Goal: Information Seeking & Learning: Learn about a topic

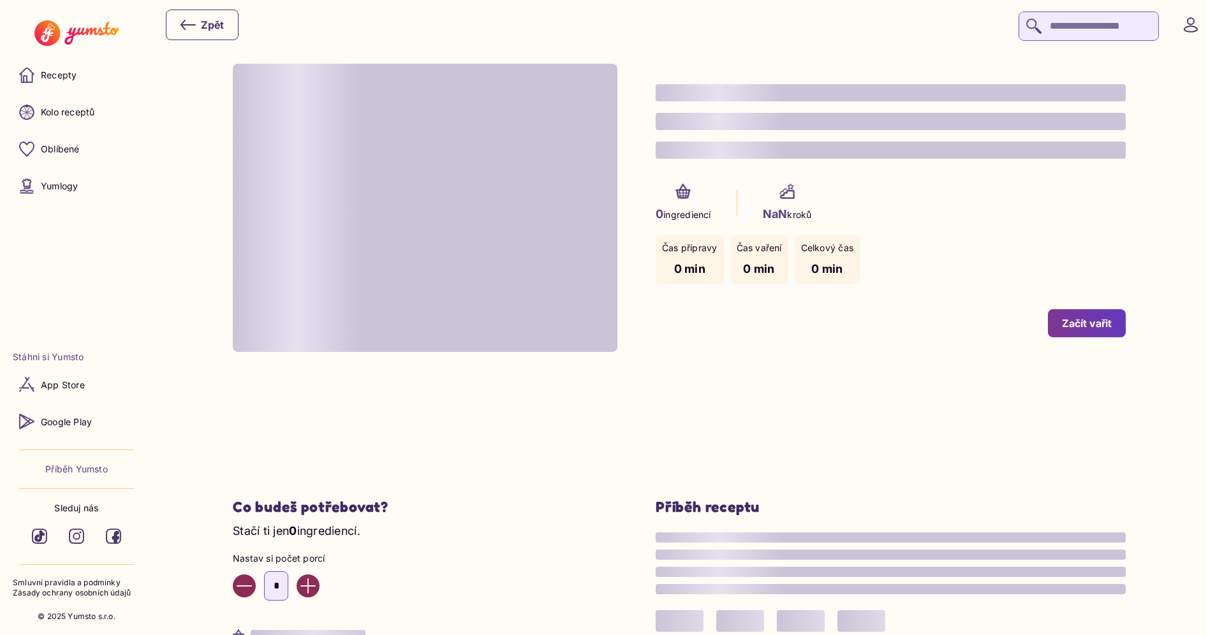
type input "*"
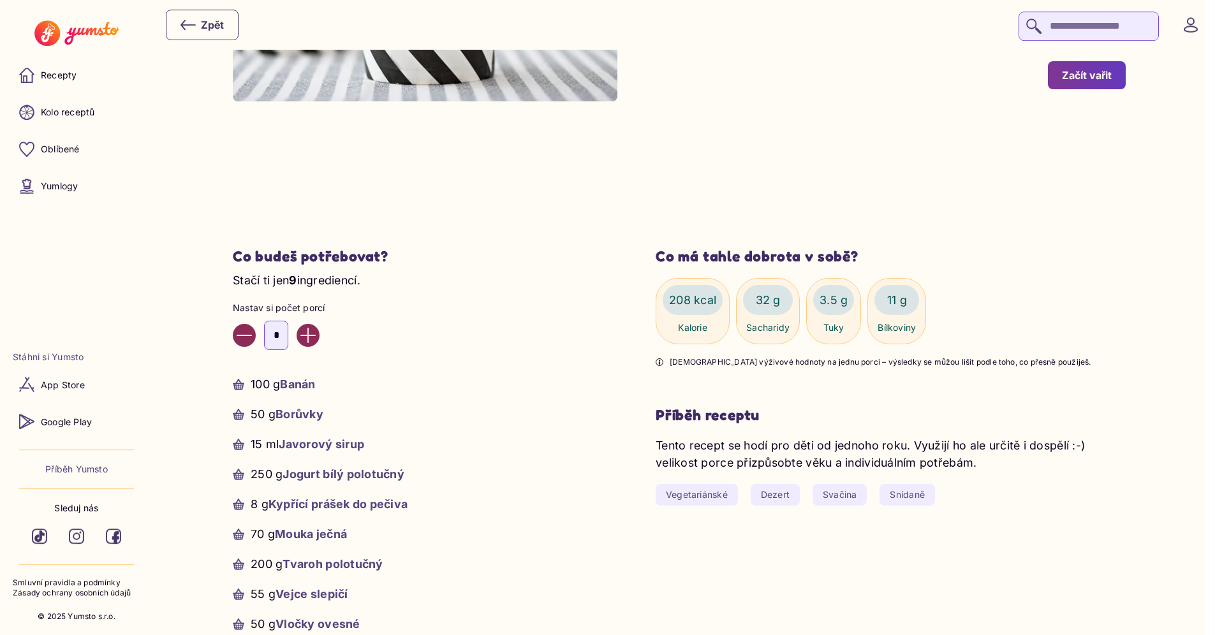
scroll to position [235, 0]
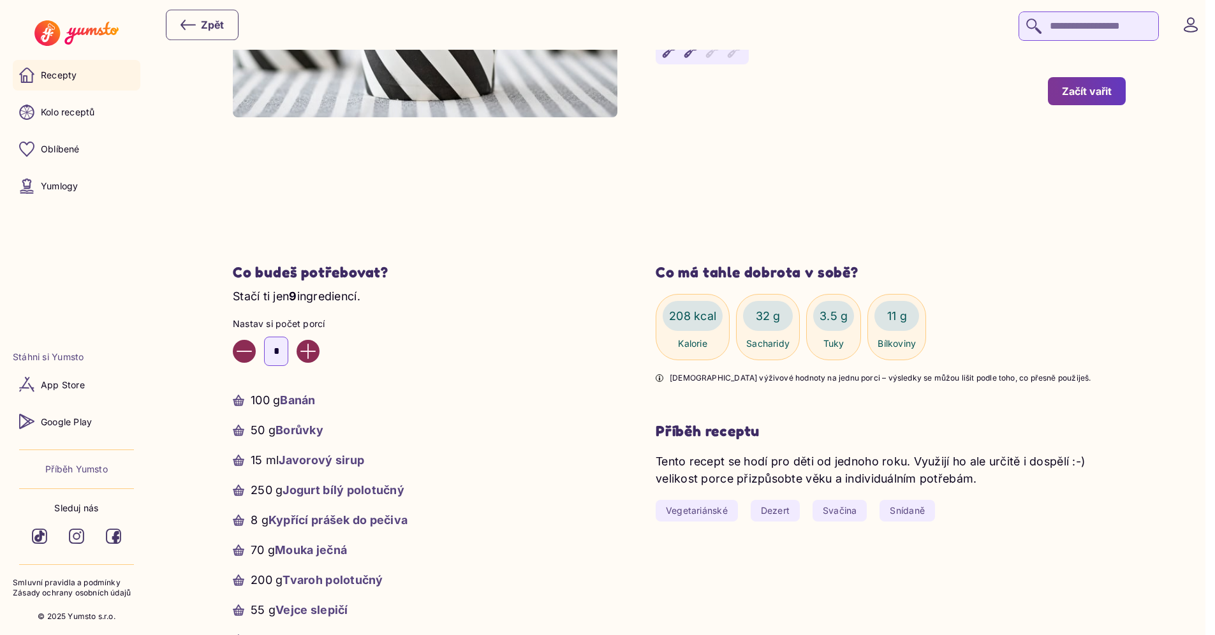
click at [100, 69] on link "Recepty" at bounding box center [77, 75] width 128 height 31
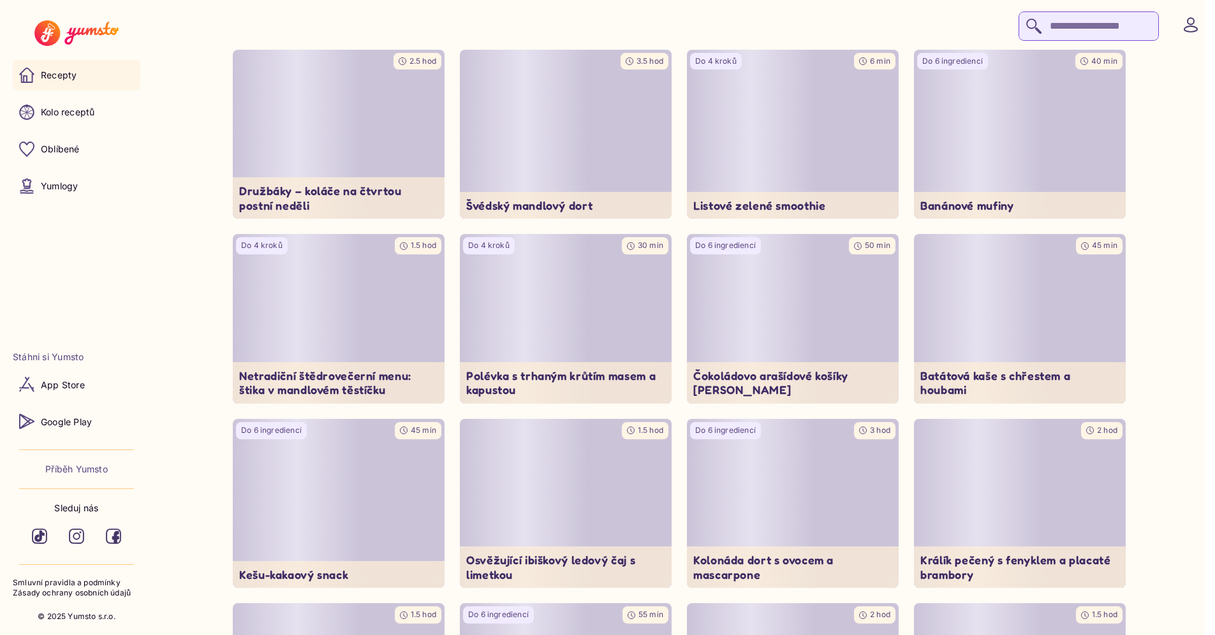
scroll to position [443, 0]
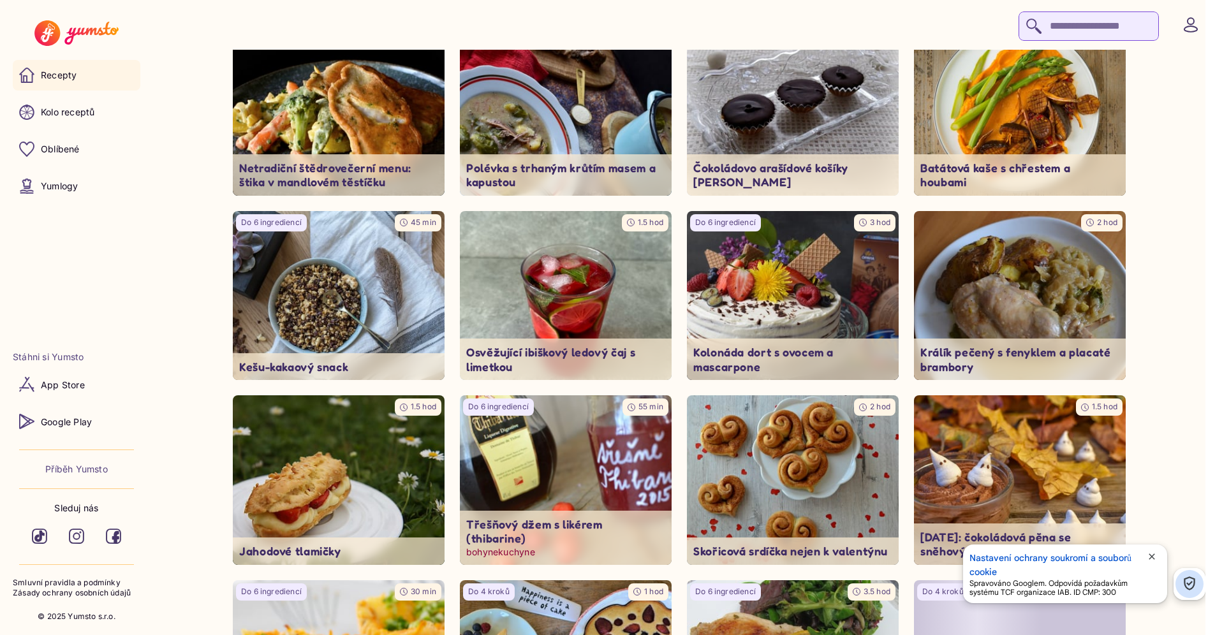
click at [541, 452] on img at bounding box center [566, 480] width 223 height 178
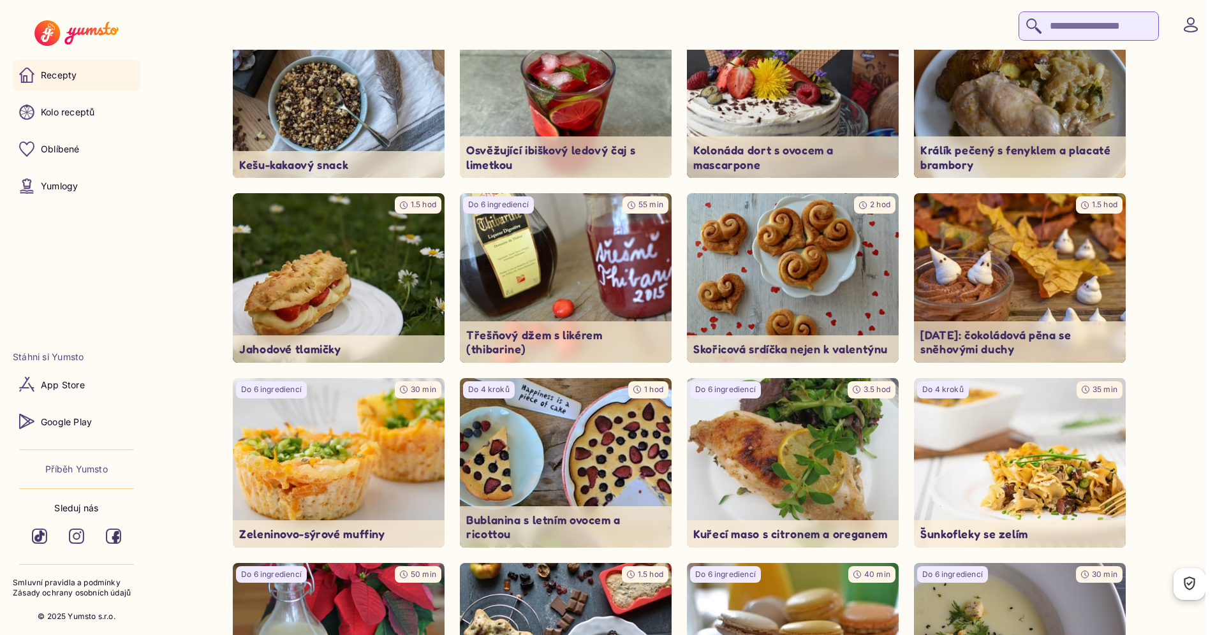
scroll to position [735, 0]
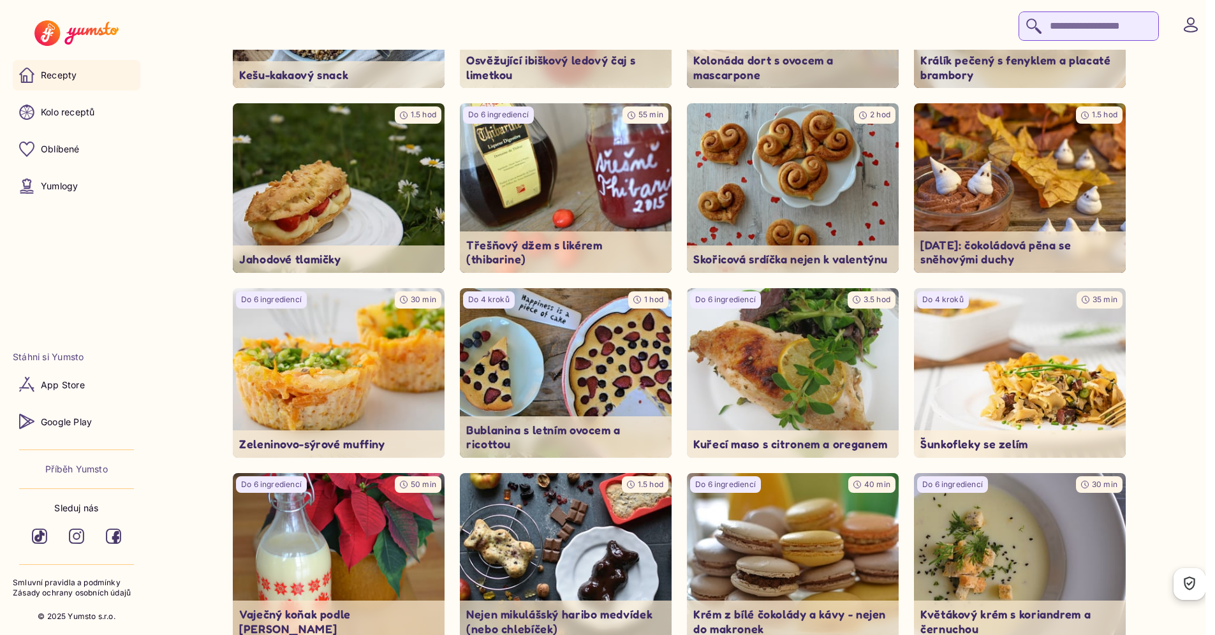
click at [1196, 33] on button at bounding box center [1190, 24] width 23 height 23
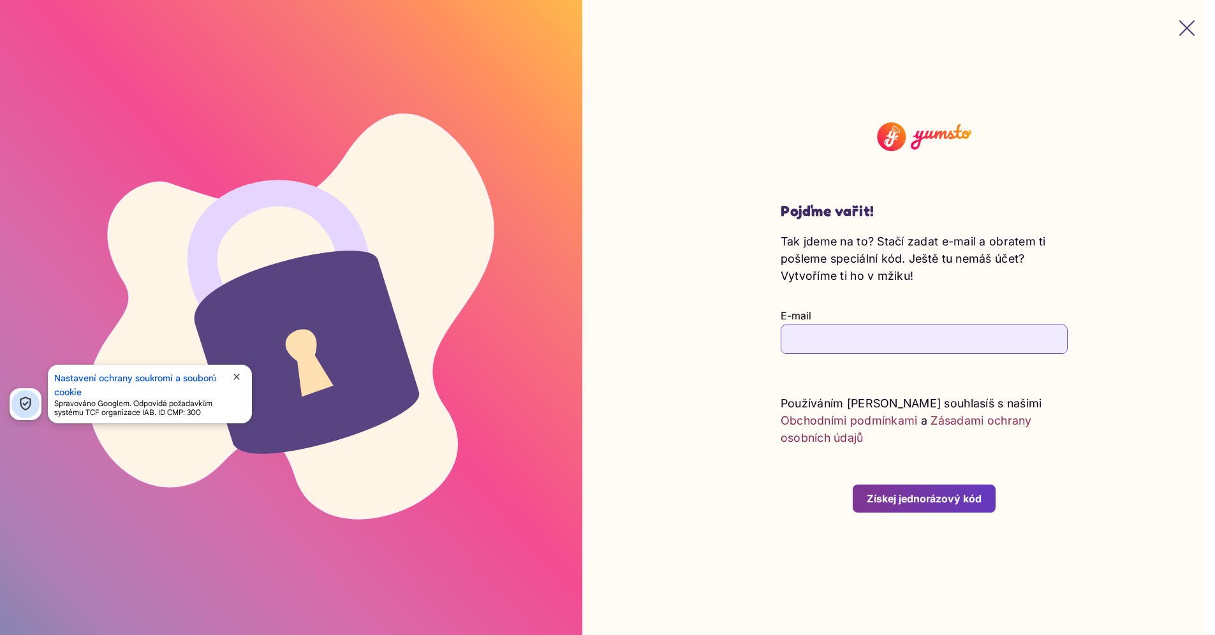
click at [1196, 34] on button "button" at bounding box center [1186, 28] width 31 height 31
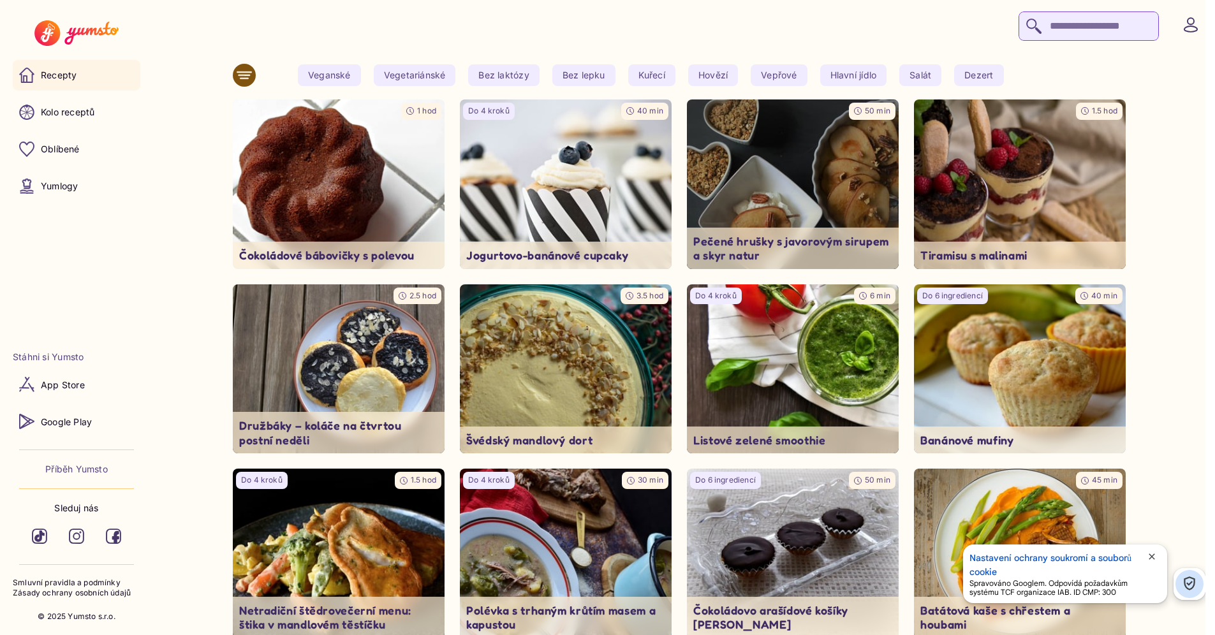
click at [1157, 560] on span "close" at bounding box center [1151, 557] width 10 height 10
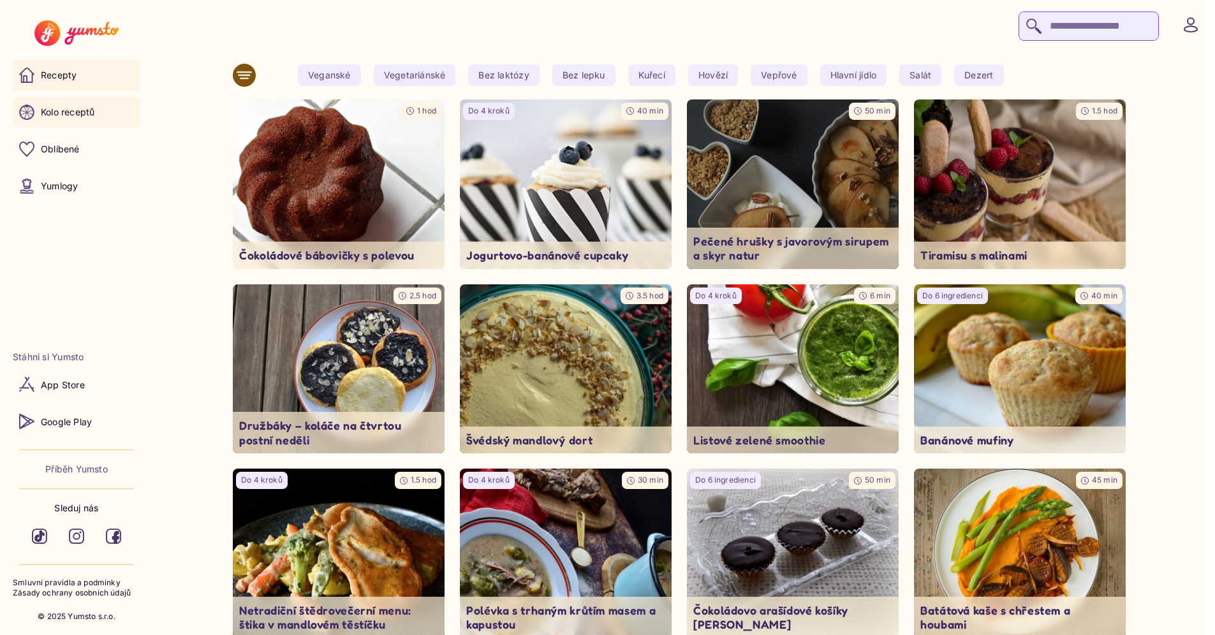
click at [103, 105] on link "Kolo receptů" at bounding box center [77, 112] width 128 height 31
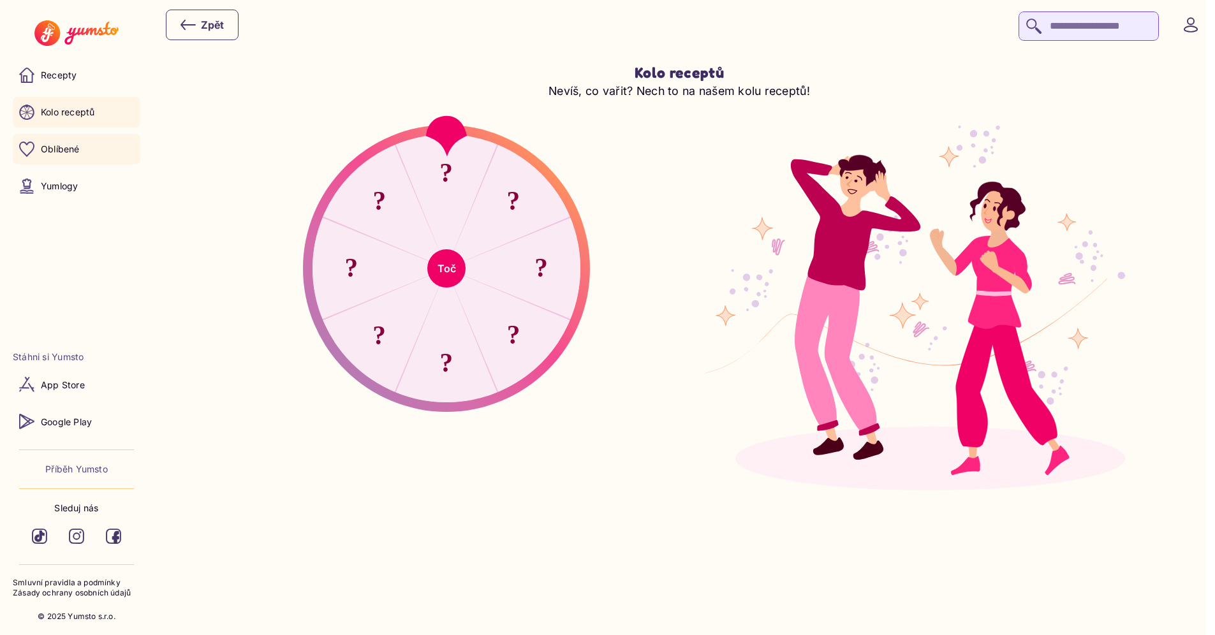
click at [89, 144] on link "Oblíbené" at bounding box center [77, 149] width 128 height 31
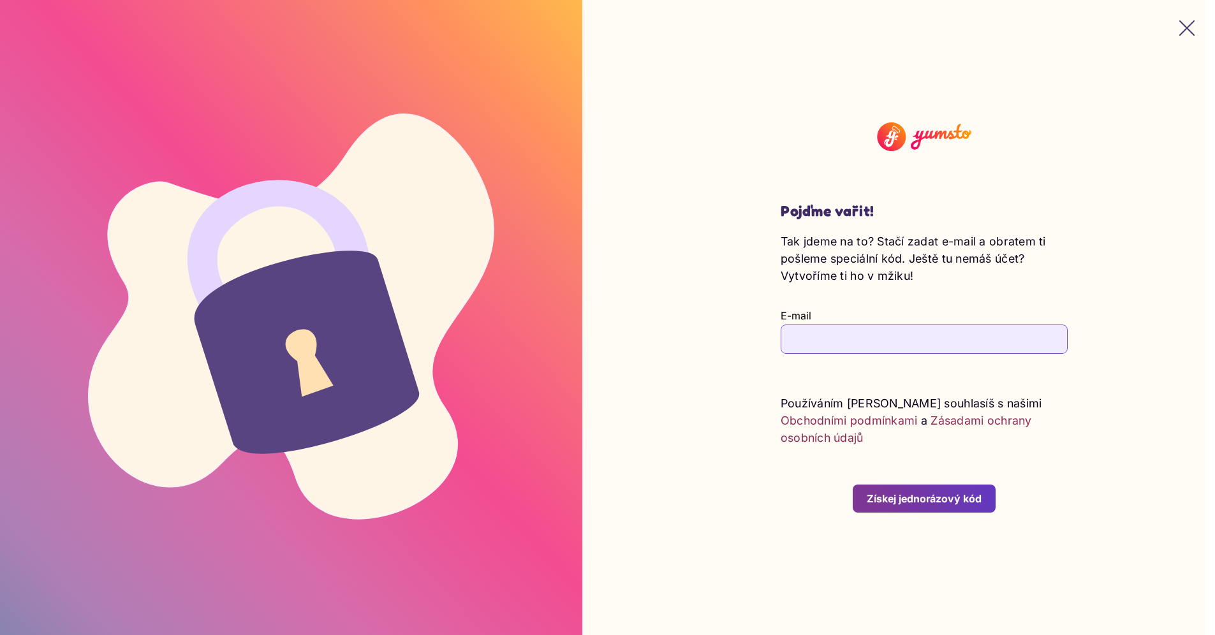
click at [1183, 33] on icon "button" at bounding box center [1187, 28] width 14 height 14
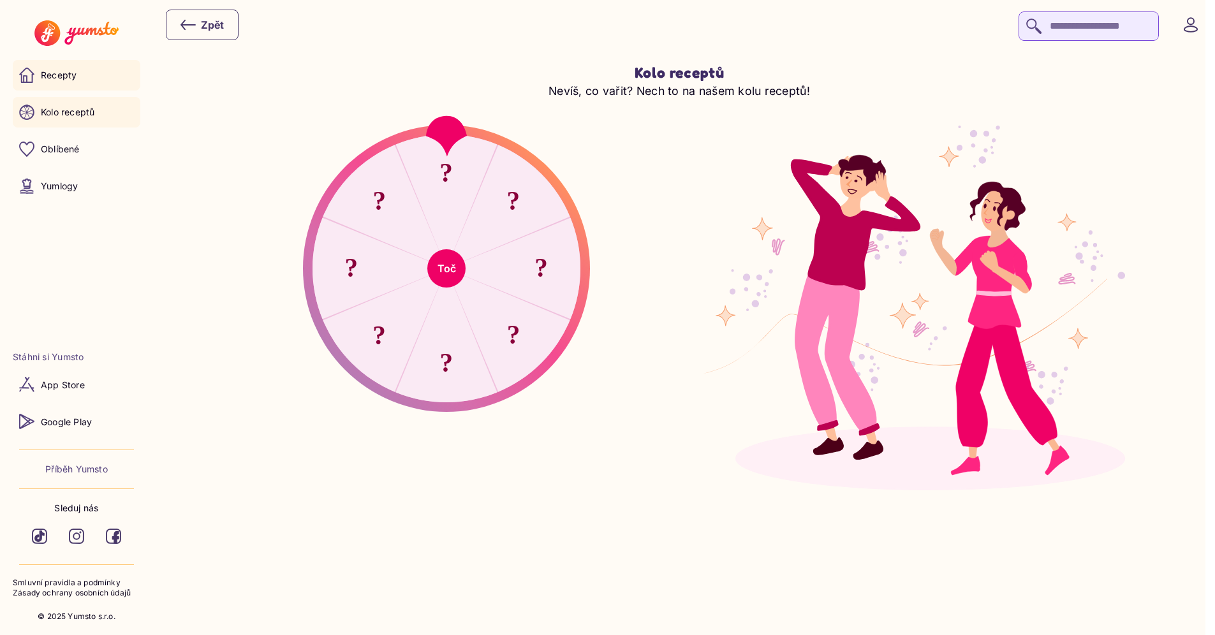
click at [66, 76] on p "Recepty" at bounding box center [59, 75] width 36 height 13
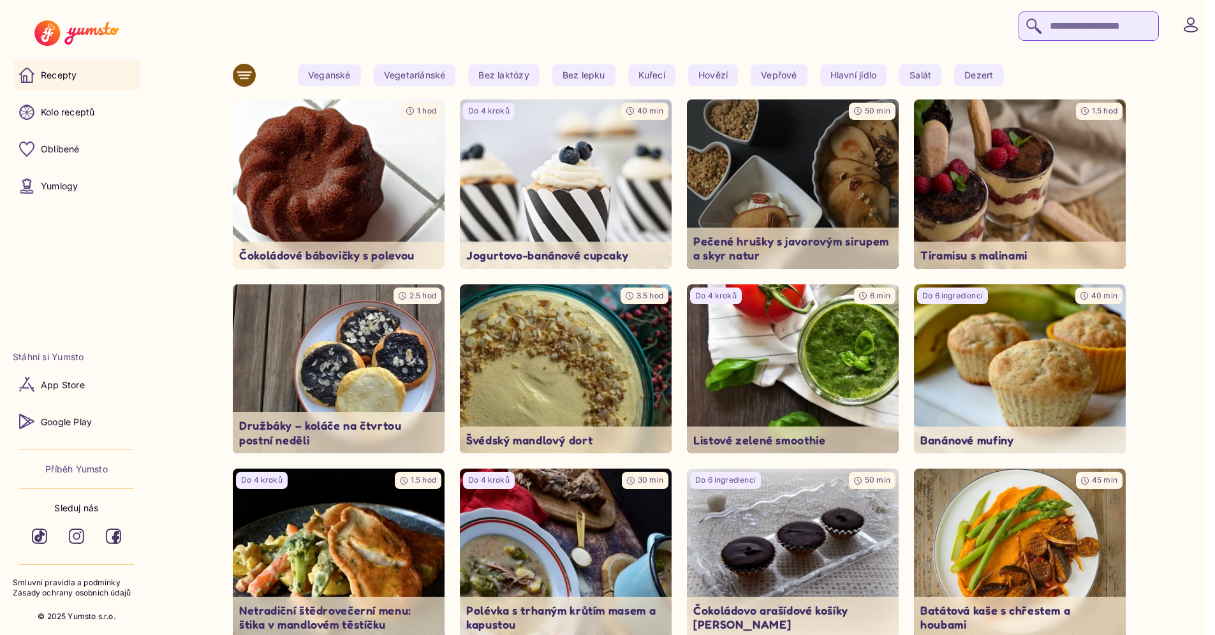
click at [705, 27] on div at bounding box center [684, 25] width 1036 height 32
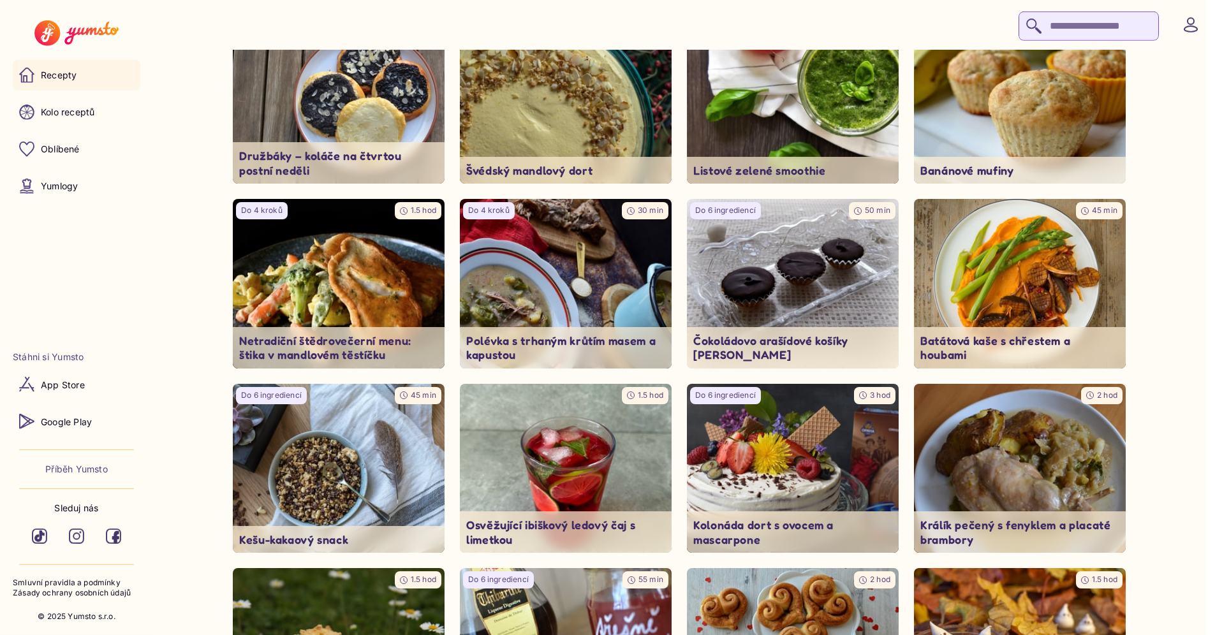
scroll to position [286, 0]
